Goal: Task Accomplishment & Management: Manage account settings

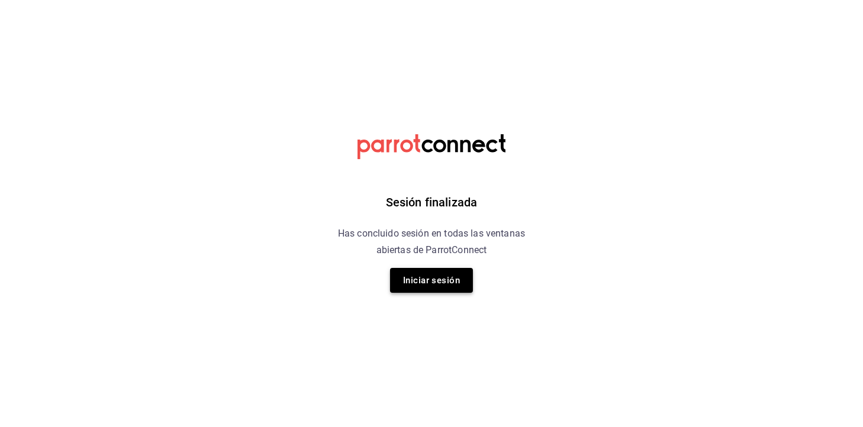
click at [468, 281] on button "Iniciar sesión" at bounding box center [431, 280] width 83 height 25
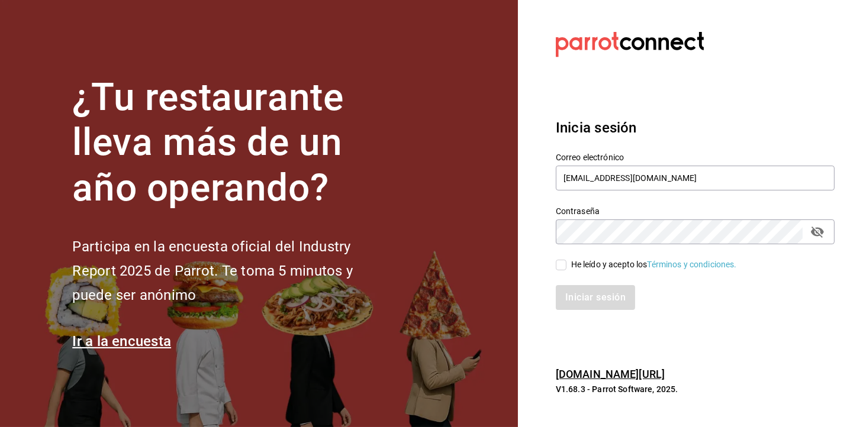
click at [579, 264] on div "He leído y acepto los Términos y condiciones." at bounding box center [654, 265] width 166 height 12
click at [566, 264] on input "He leído y acepto los Términos y condiciones." at bounding box center [561, 265] width 11 height 11
checkbox input "true"
click at [574, 304] on button "Iniciar sesión" at bounding box center [596, 297] width 80 height 25
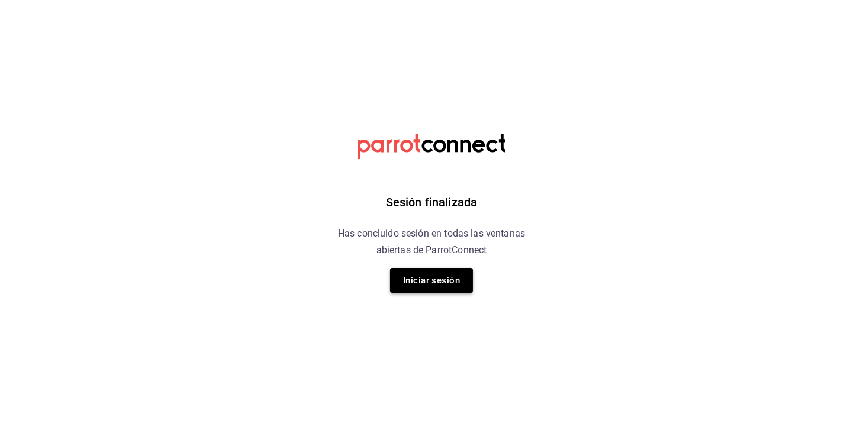
click at [423, 285] on button "Iniciar sesión" at bounding box center [431, 280] width 83 height 25
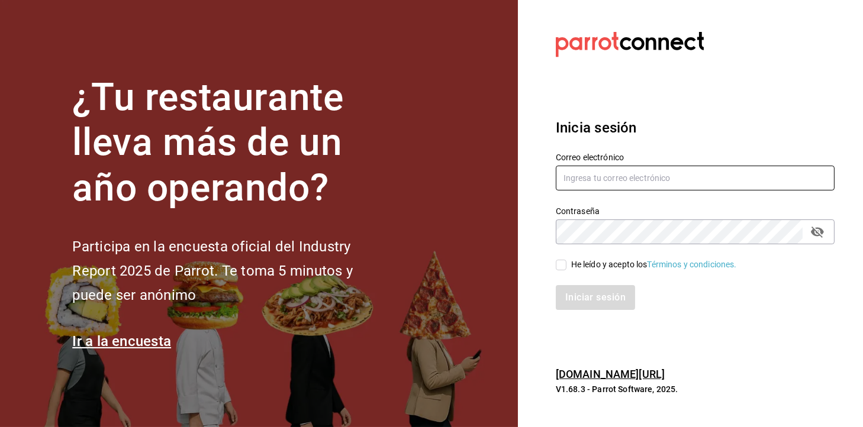
type input "administracion@eventoslienzocharronaucalpan.com"
click at [590, 274] on div "Iniciar sesión" at bounding box center [688, 290] width 293 height 39
click at [595, 262] on div "He leído y acepto los Términos y condiciones." at bounding box center [654, 265] width 166 height 12
click at [566, 262] on input "He leído y acepto los Términos y condiciones." at bounding box center [561, 265] width 11 height 11
checkbox input "true"
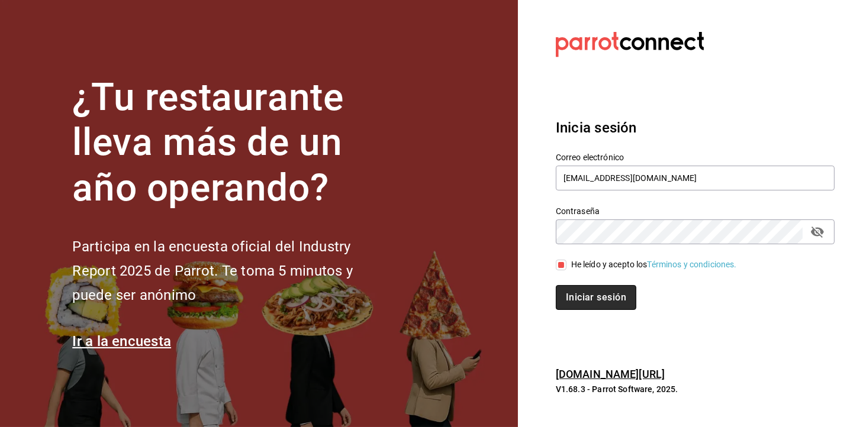
click at [576, 301] on button "Iniciar sesión" at bounding box center [596, 297] width 80 height 25
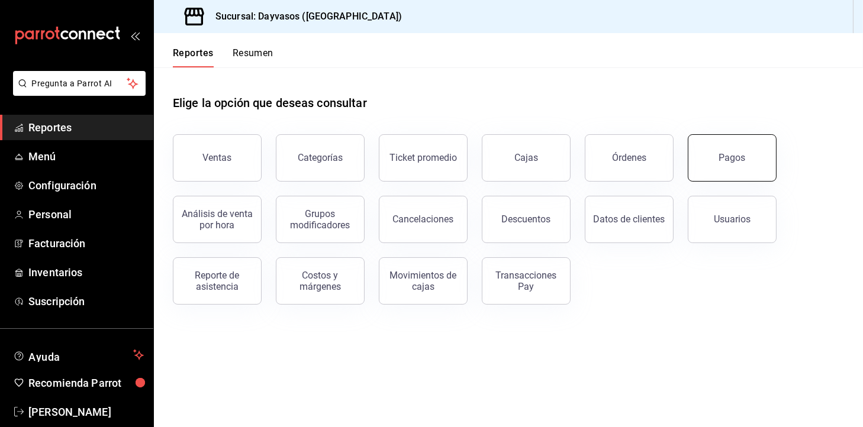
click at [721, 141] on button "Pagos" at bounding box center [732, 157] width 89 height 47
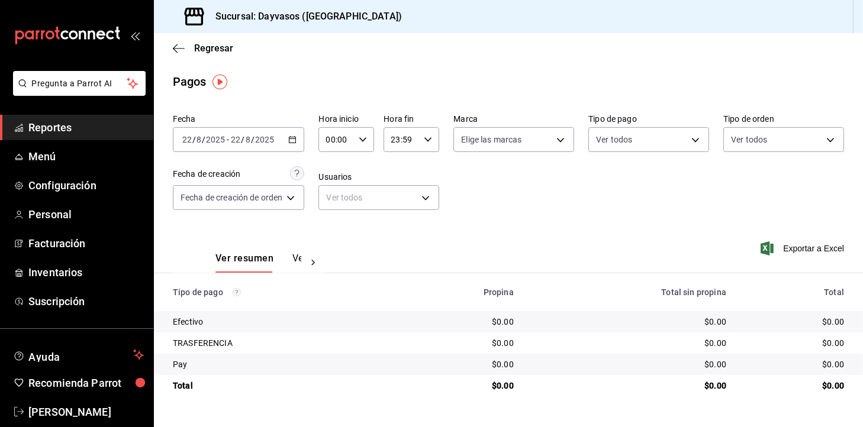
click at [291, 144] on div "[DATE] [DATE] - [DATE] [DATE]" at bounding box center [238, 139] width 131 height 25
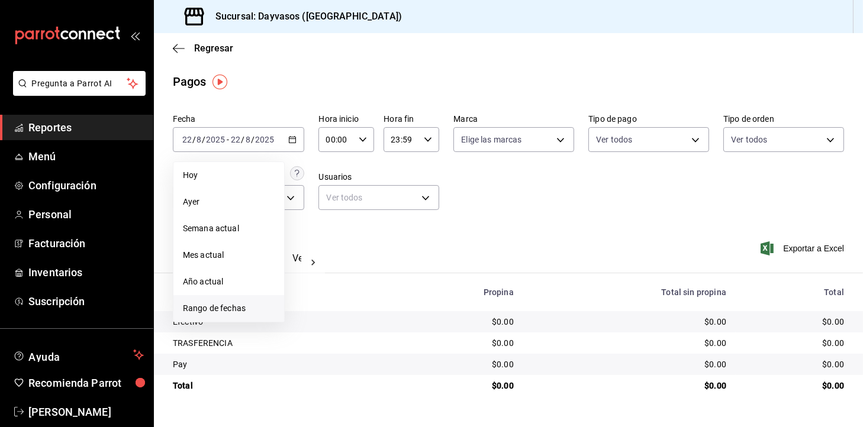
click at [240, 315] on li "Rango de fechas" at bounding box center [228, 308] width 111 height 27
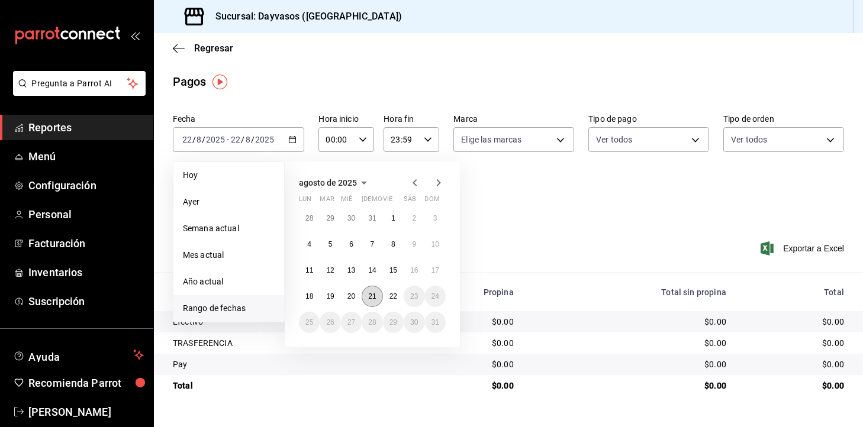
click at [368, 301] on button "21" at bounding box center [372, 296] width 21 height 21
